Goal: Task Accomplishment & Management: Use online tool/utility

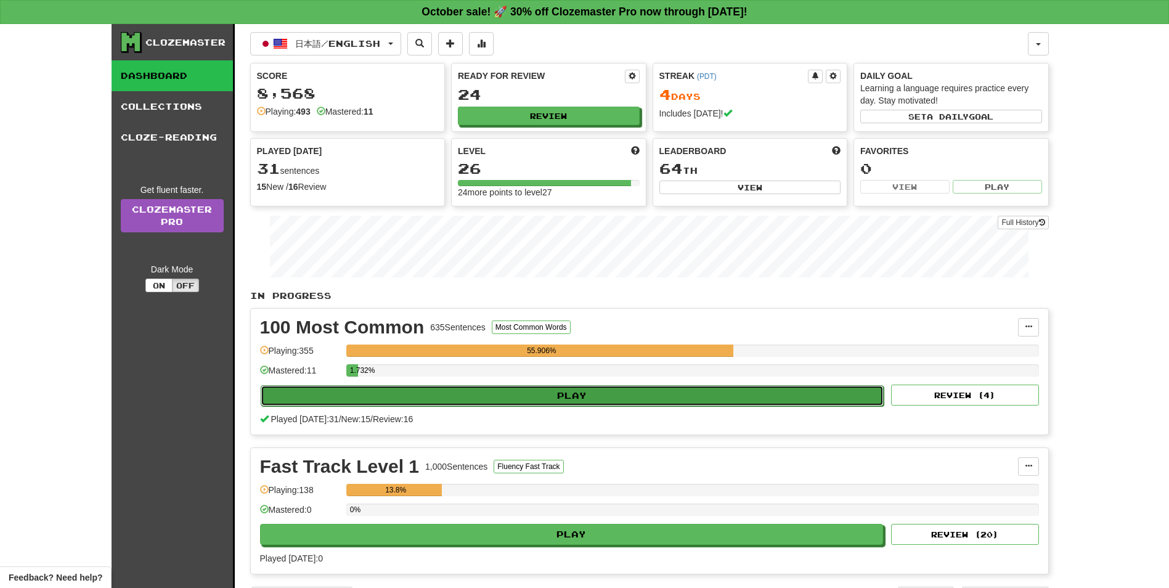
click at [548, 388] on button "Play" at bounding box center [572, 395] width 623 height 21
select select "**"
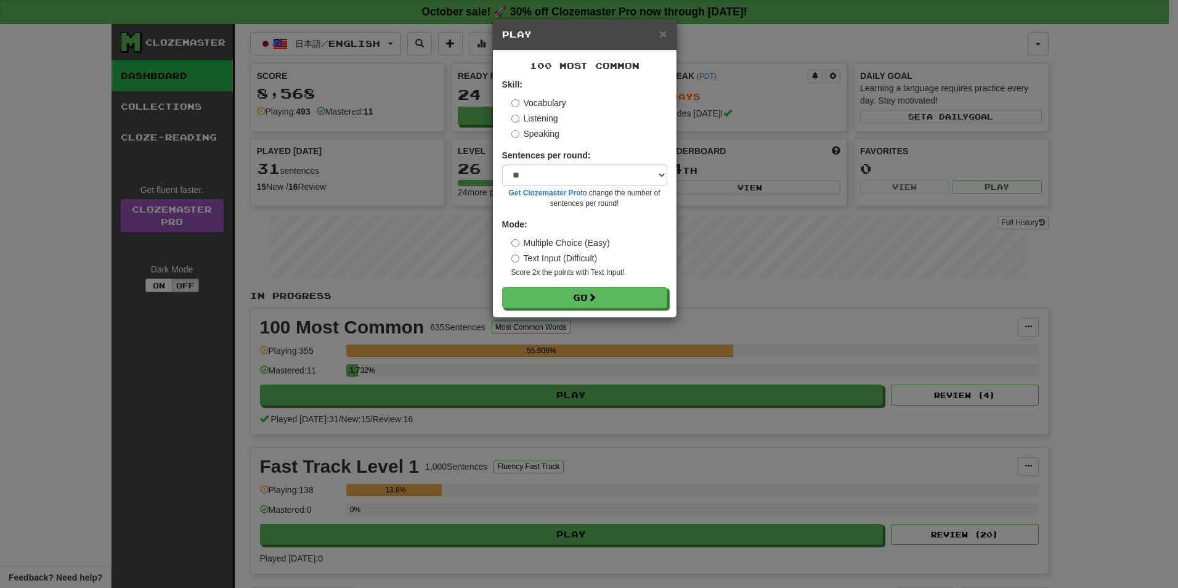
click at [603, 286] on form "Skill: Vocabulary Listening Speaking Sentences per round: * ** ** ** ** ** *** …" at bounding box center [584, 193] width 165 height 230
click at [607, 294] on button "Go" at bounding box center [585, 298] width 165 height 21
